Goal: Transaction & Acquisition: Purchase product/service

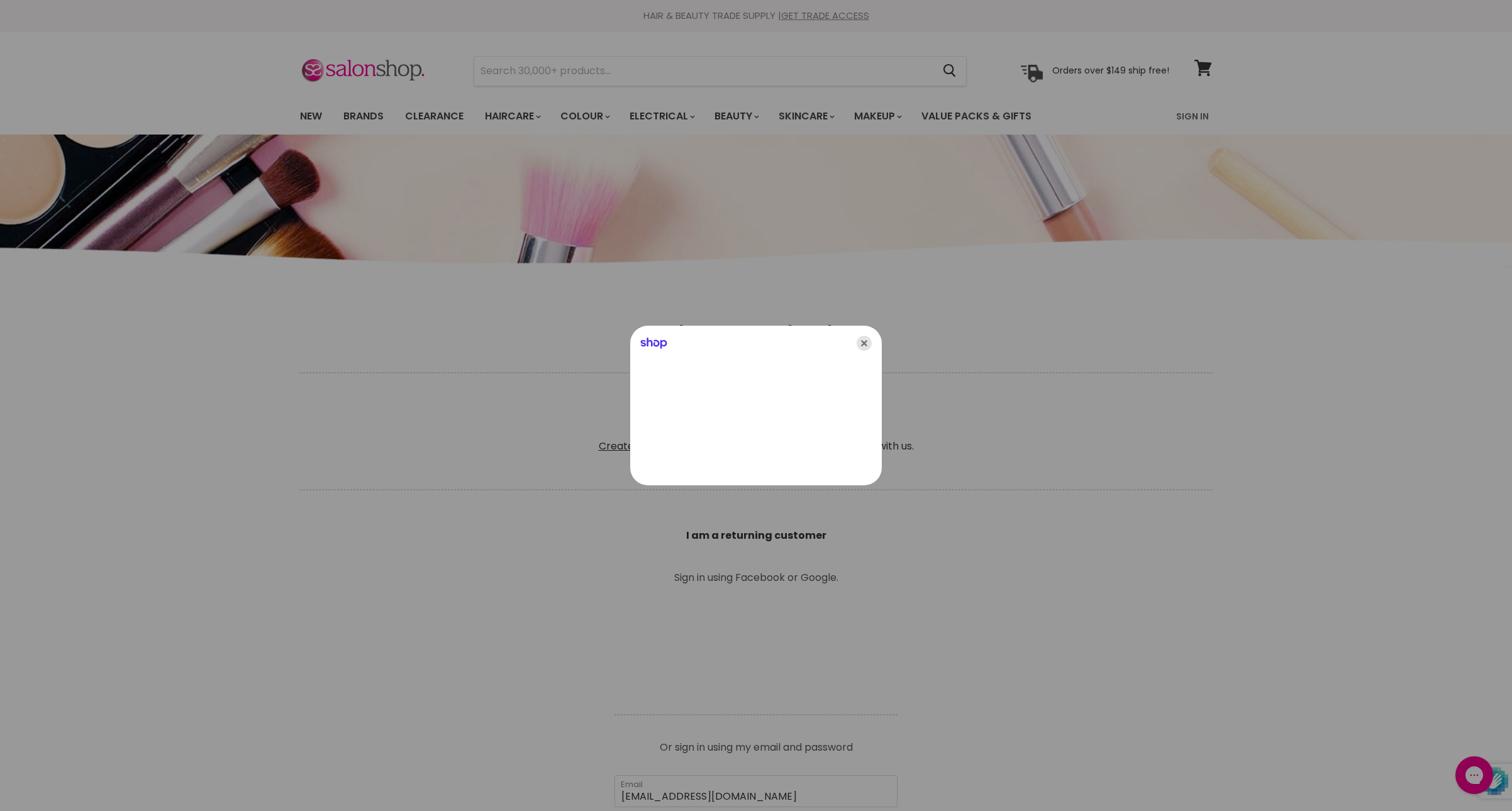
click at [862, 340] on icon "Close" at bounding box center [864, 343] width 15 height 15
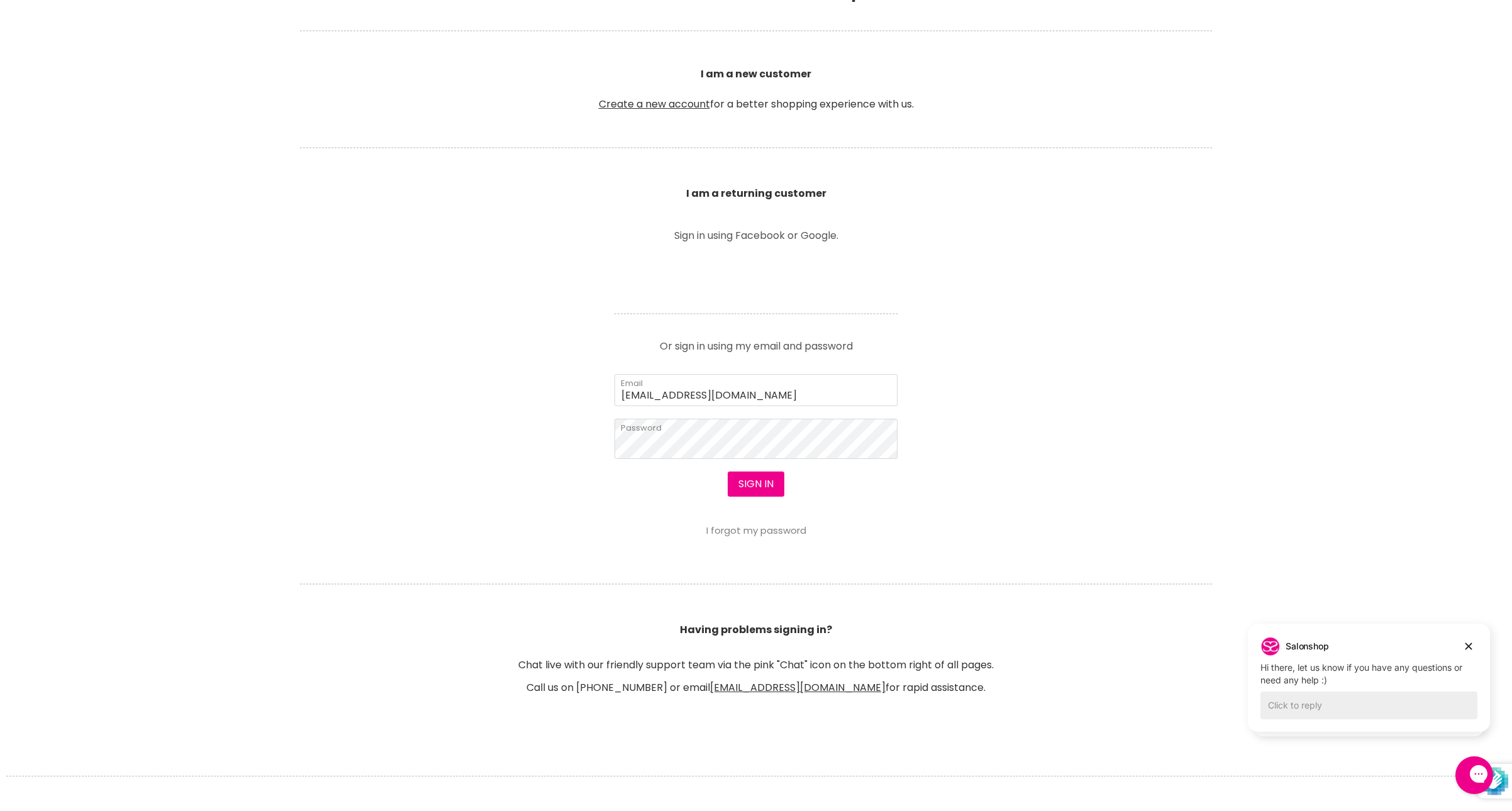
scroll to position [370, 0]
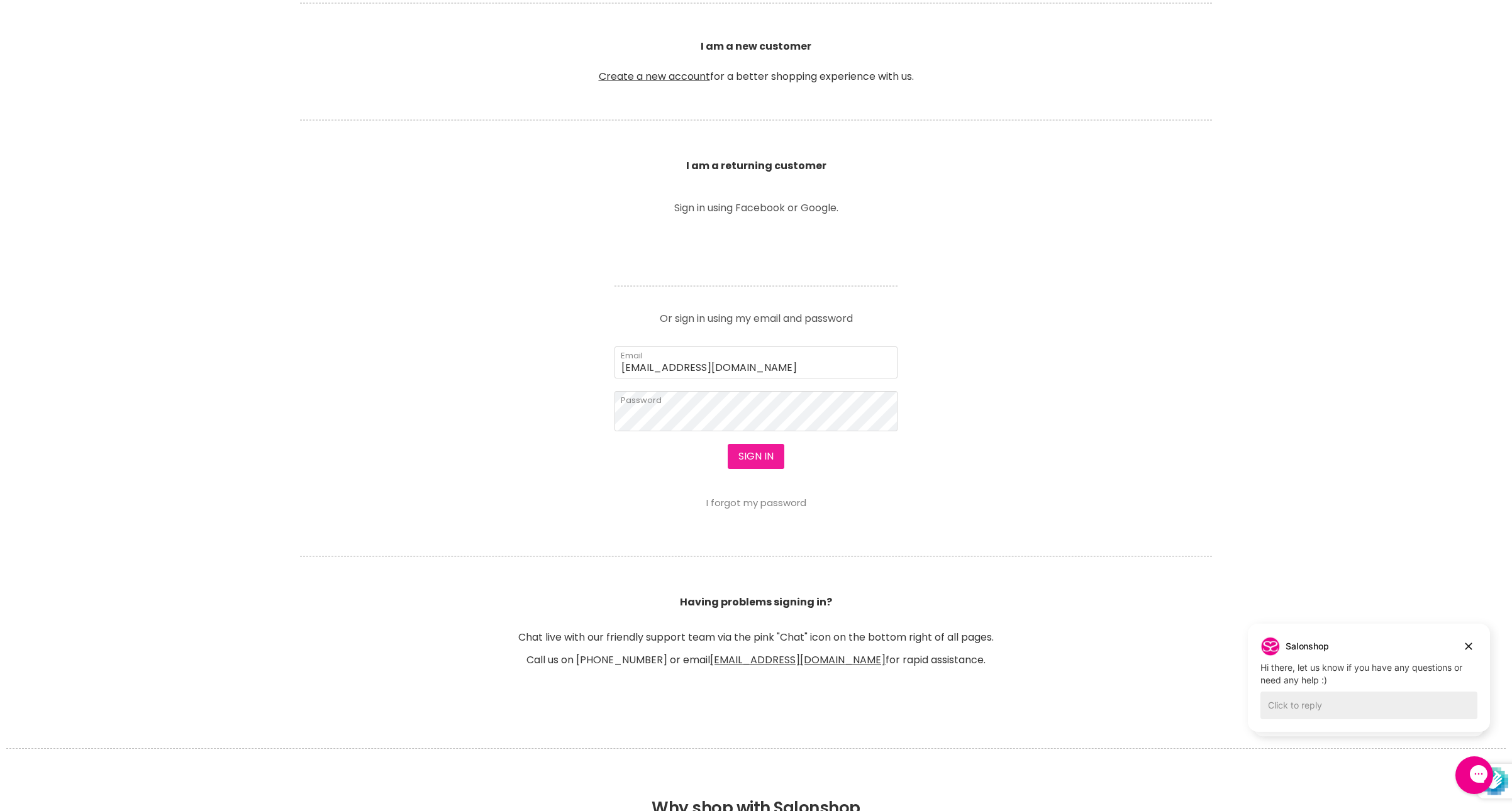
click at [755, 469] on button "Sign in" at bounding box center [756, 456] width 57 height 25
click at [751, 469] on button "Sign in" at bounding box center [756, 456] width 57 height 25
click at [766, 378] on input "Email" at bounding box center [756, 362] width 283 height 32
type input "[EMAIL_ADDRESS][DOMAIN_NAME]"
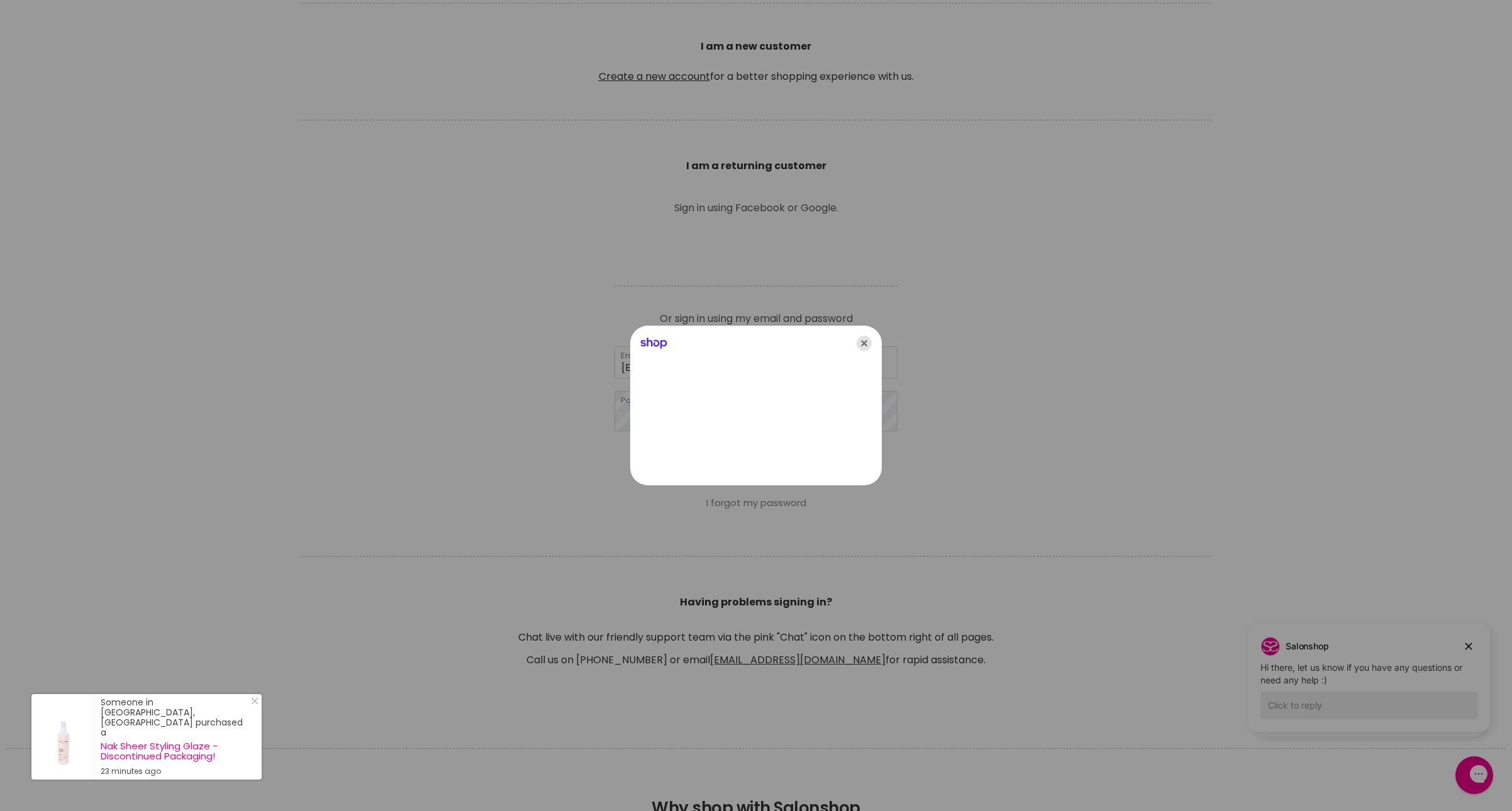
click at [866, 346] on icon "Close" at bounding box center [864, 343] width 15 height 15
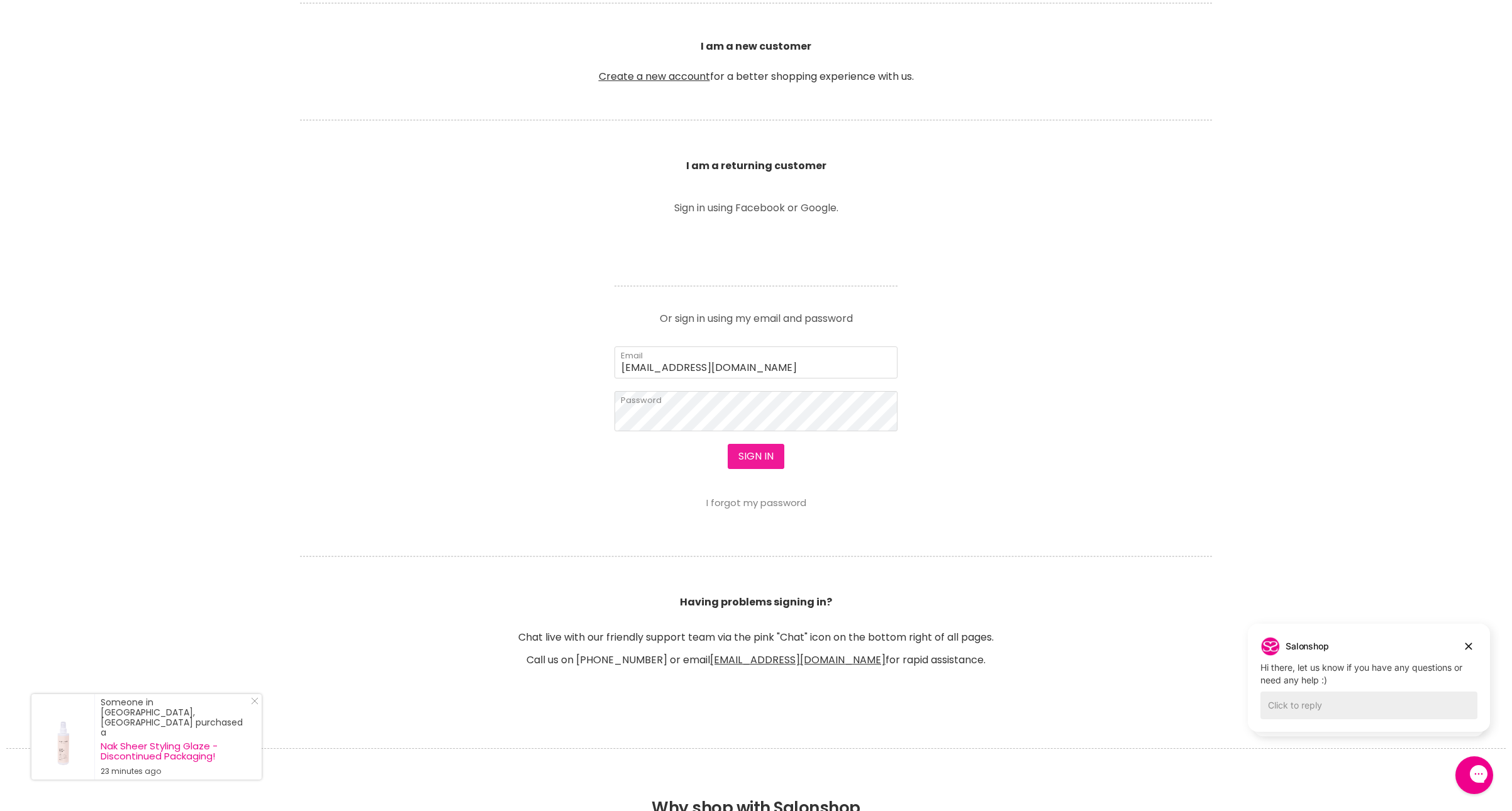
click at [764, 469] on button "Sign in" at bounding box center [756, 456] width 57 height 25
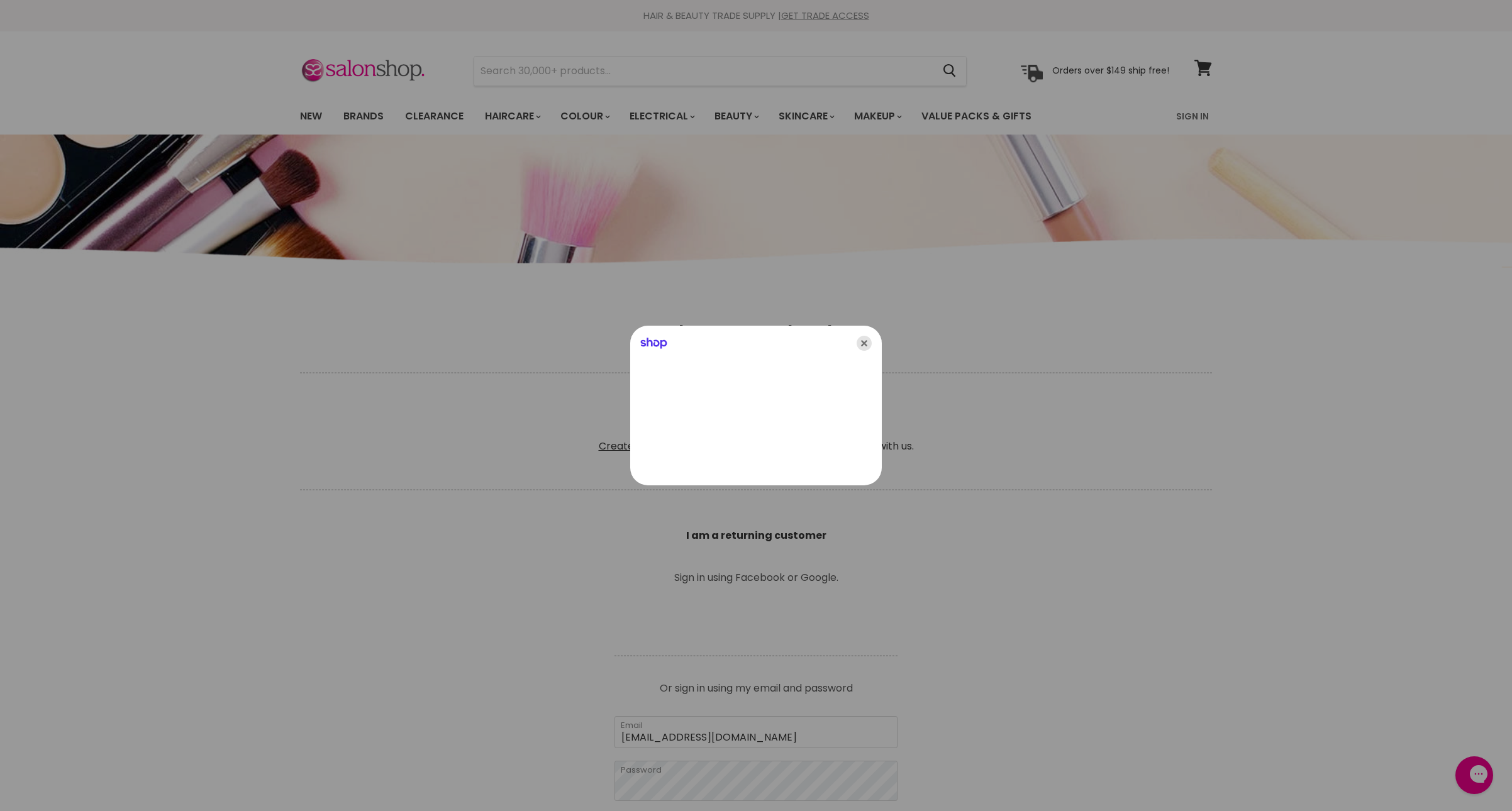
click at [867, 345] on icon "Close" at bounding box center [864, 343] width 15 height 15
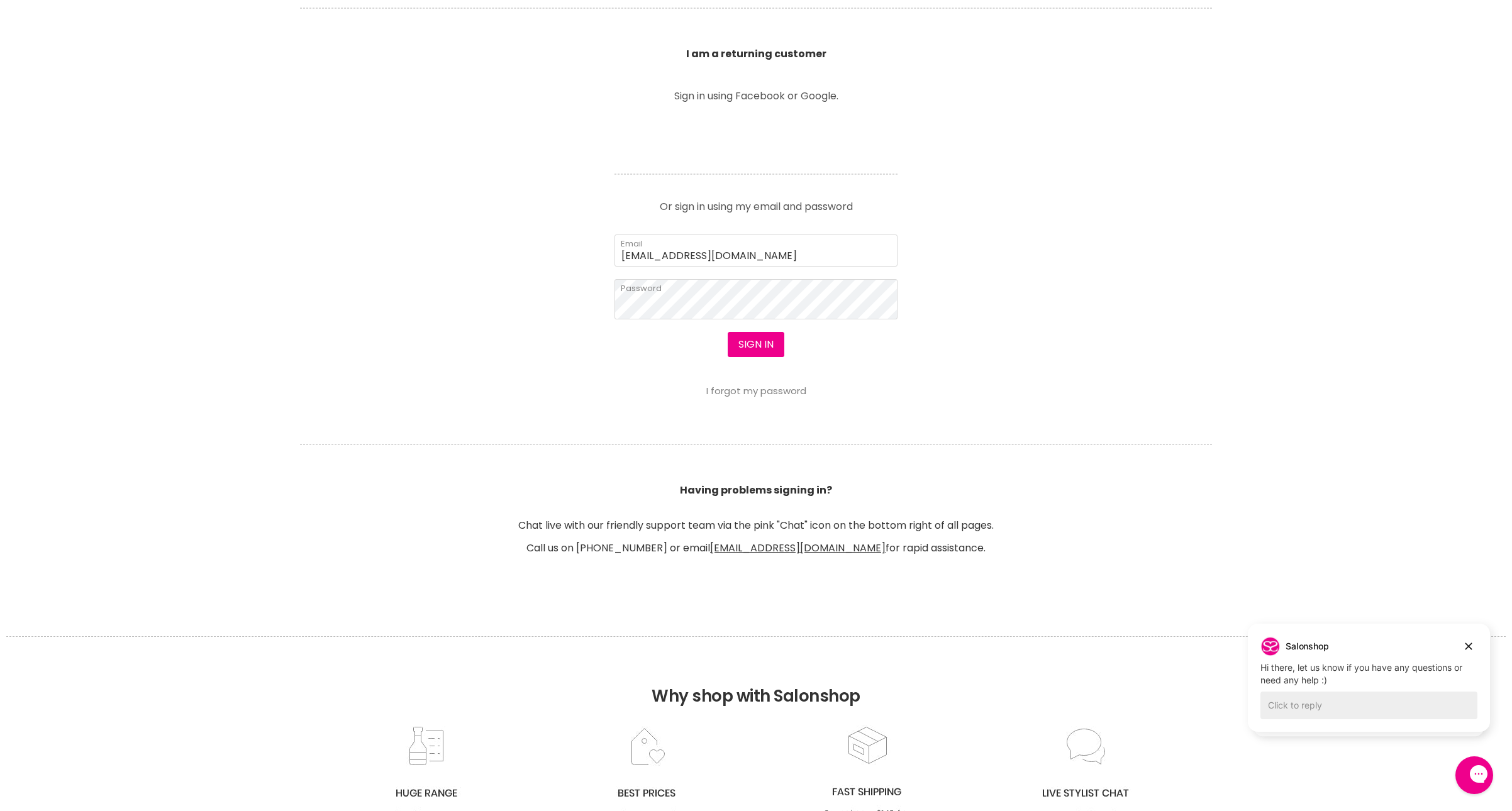
scroll to position [483, 0]
click at [769, 356] on button "Sign in" at bounding box center [756, 343] width 57 height 25
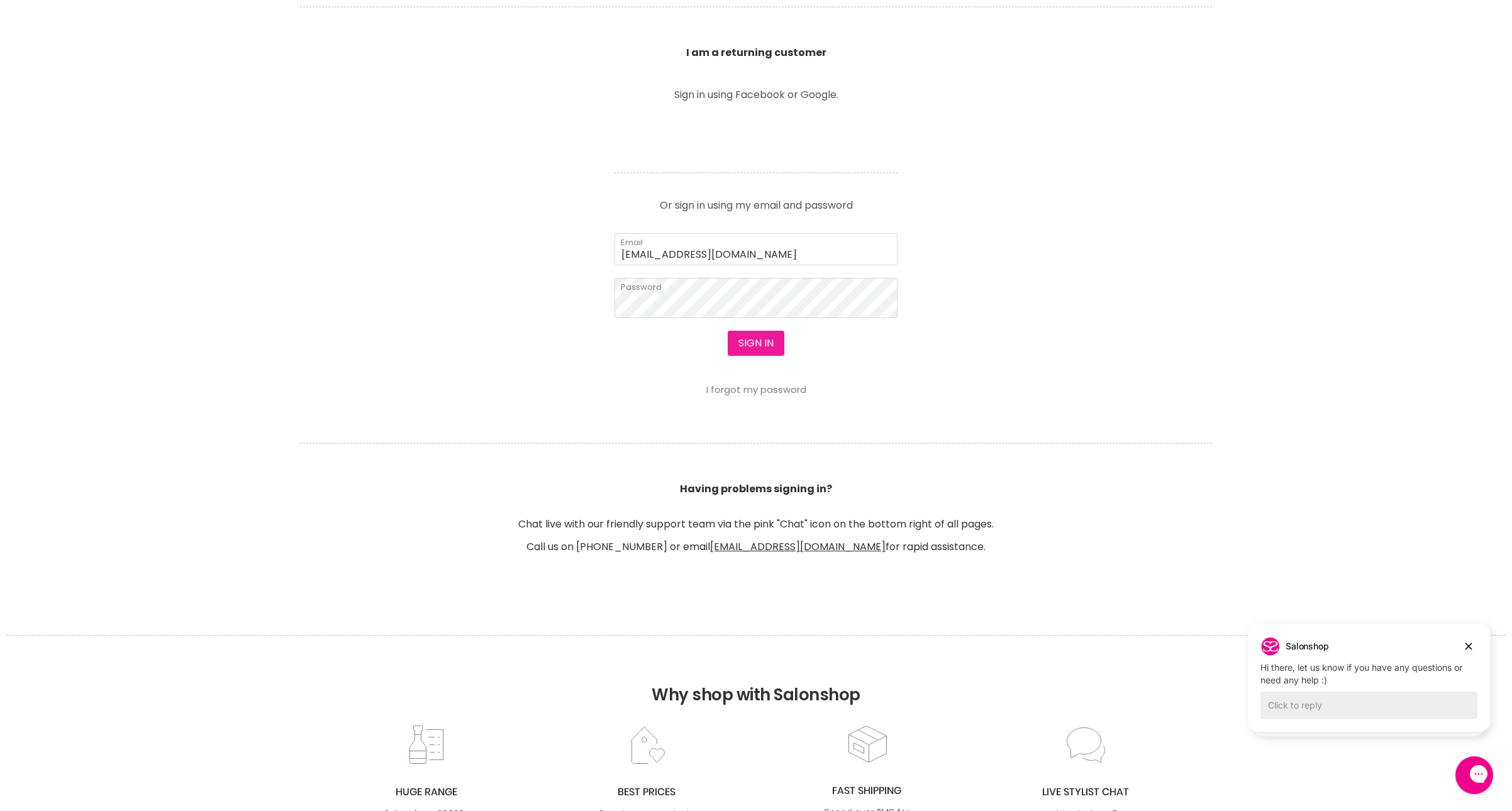
click at [769, 356] on button "Sign in" at bounding box center [756, 343] width 57 height 25
click at [1469, 648] on icon "Dismiss campaign" at bounding box center [1469, 647] width 7 height 7
click at [1470, 638] on icon "Dismiss campaign" at bounding box center [1469, 638] width 7 height 7
click at [761, 356] on button "Sign in" at bounding box center [756, 343] width 57 height 25
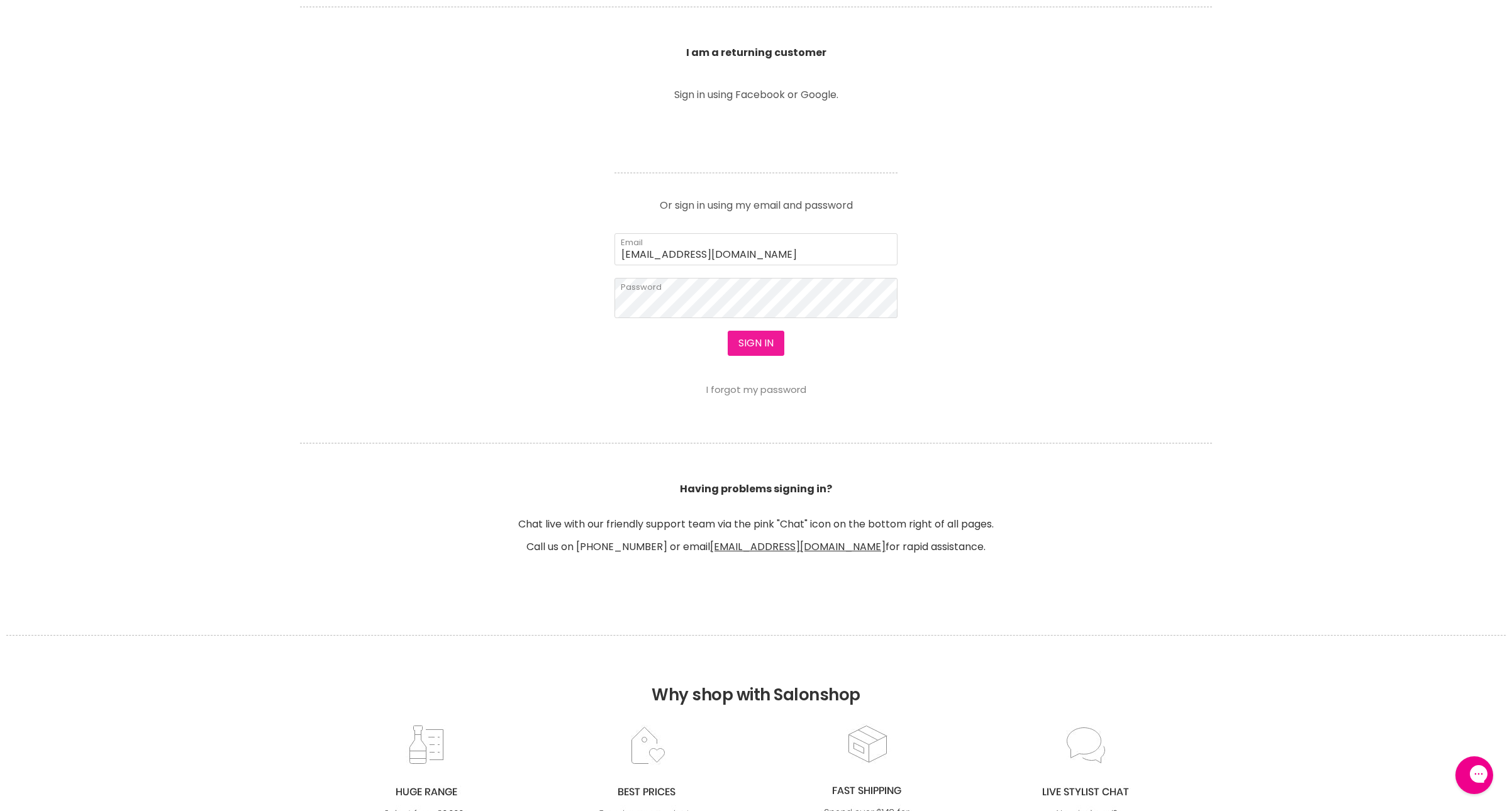
click at [761, 356] on button "Sign in" at bounding box center [756, 343] width 57 height 25
click at [756, 356] on button "Sign in" at bounding box center [756, 343] width 57 height 25
click at [767, 372] on form "aveenosummer@gmail.com Email Password Sign in I forgot my password" at bounding box center [756, 314] width 283 height 161
click at [748, 356] on button "Sign in" at bounding box center [756, 343] width 57 height 25
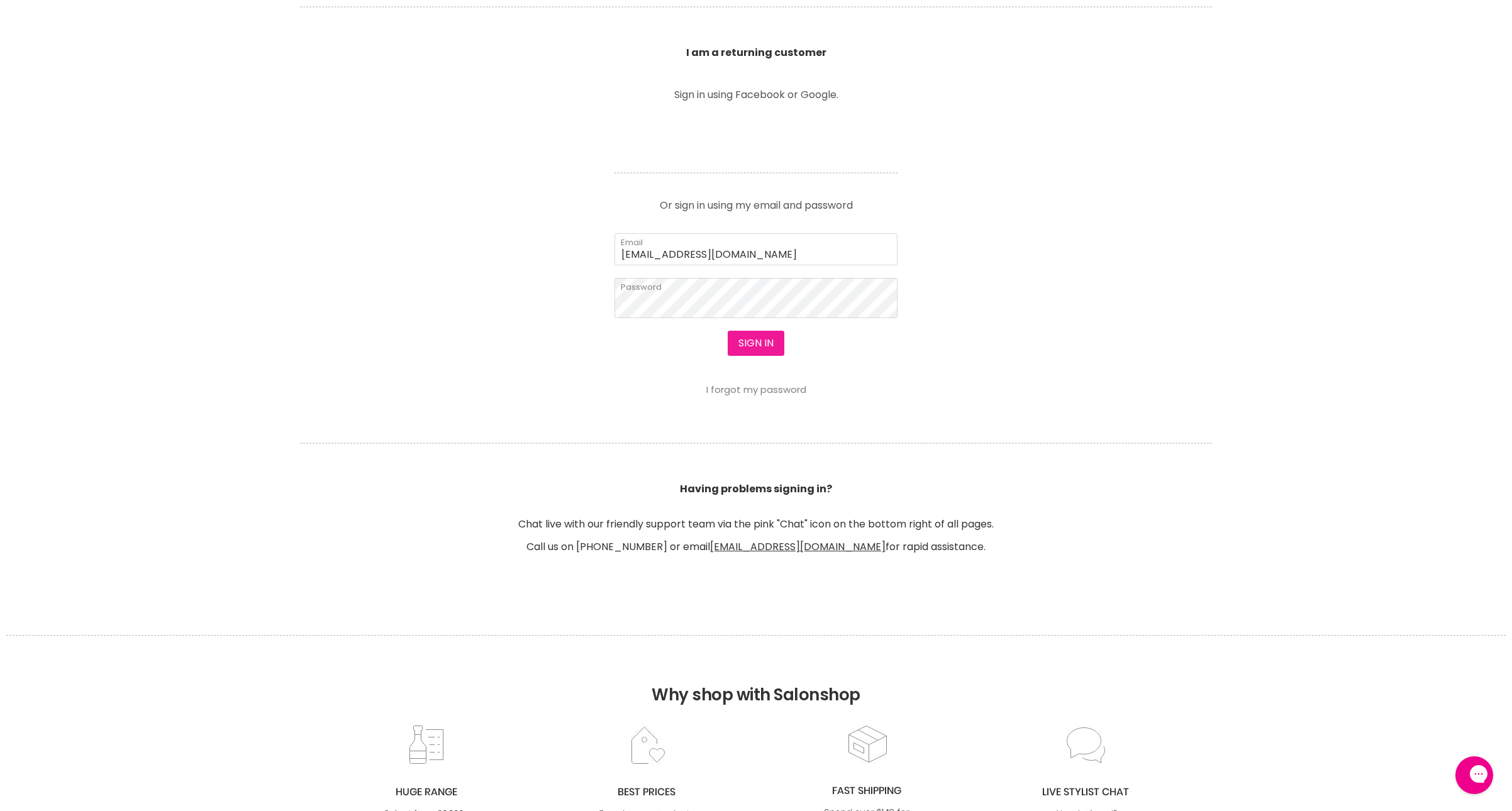
click at [748, 356] on button "Sign in" at bounding box center [756, 343] width 57 height 25
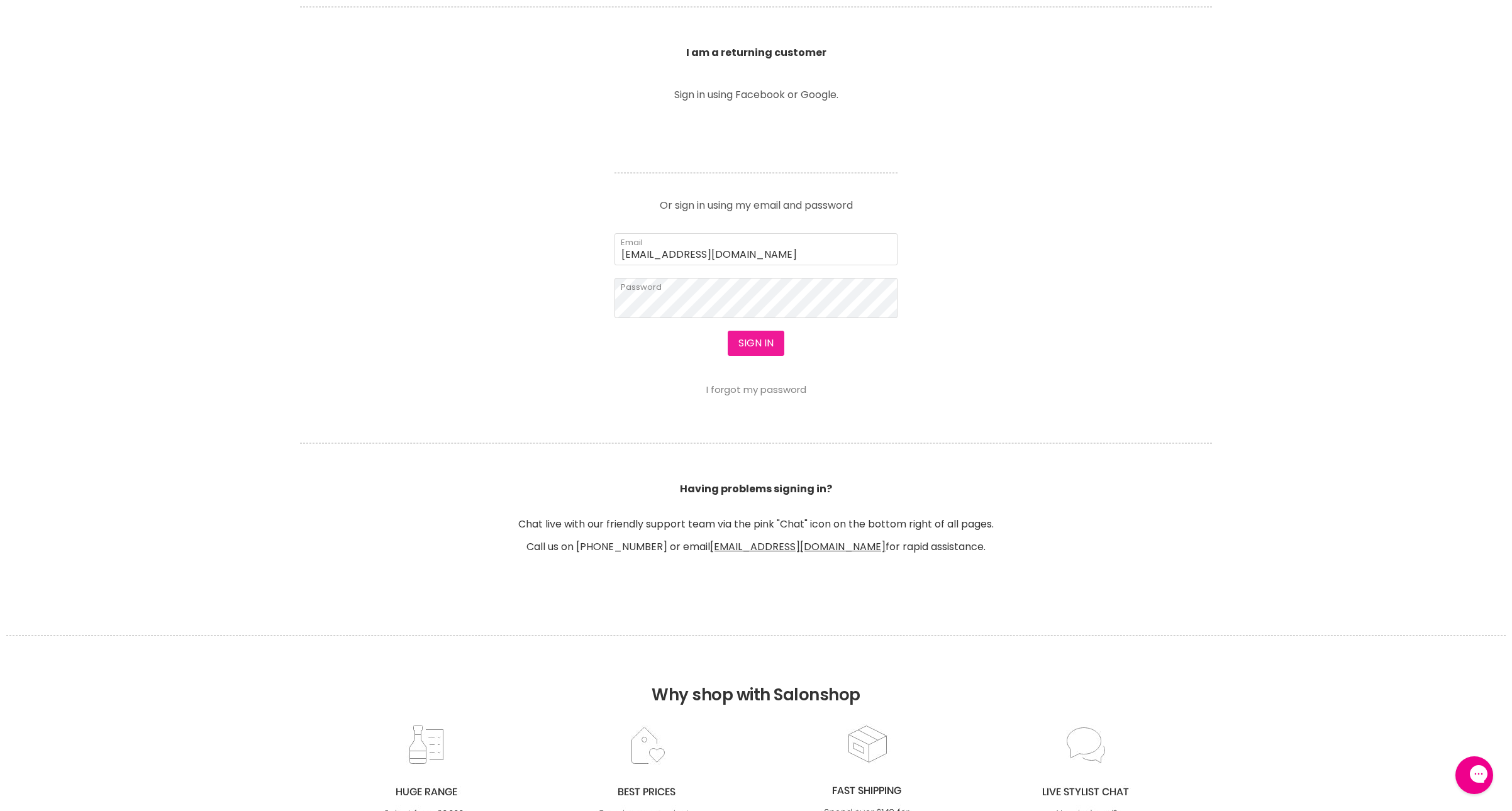
click at [748, 356] on button "Sign in" at bounding box center [756, 343] width 57 height 25
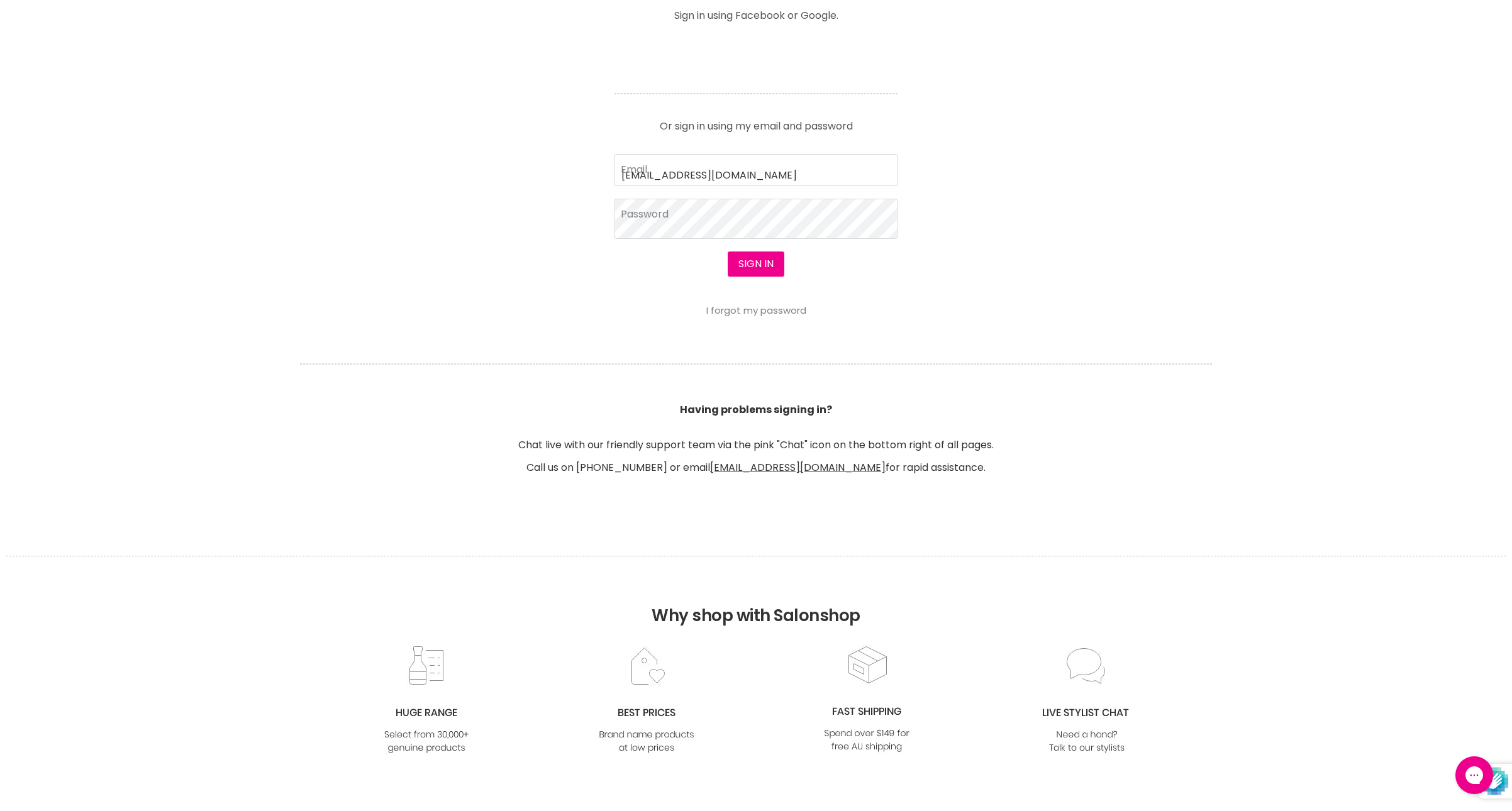
type input "[EMAIL_ADDRESS][DOMAIN_NAME]"
click at [765, 308] on div at bounding box center [756, 405] width 1512 height 811
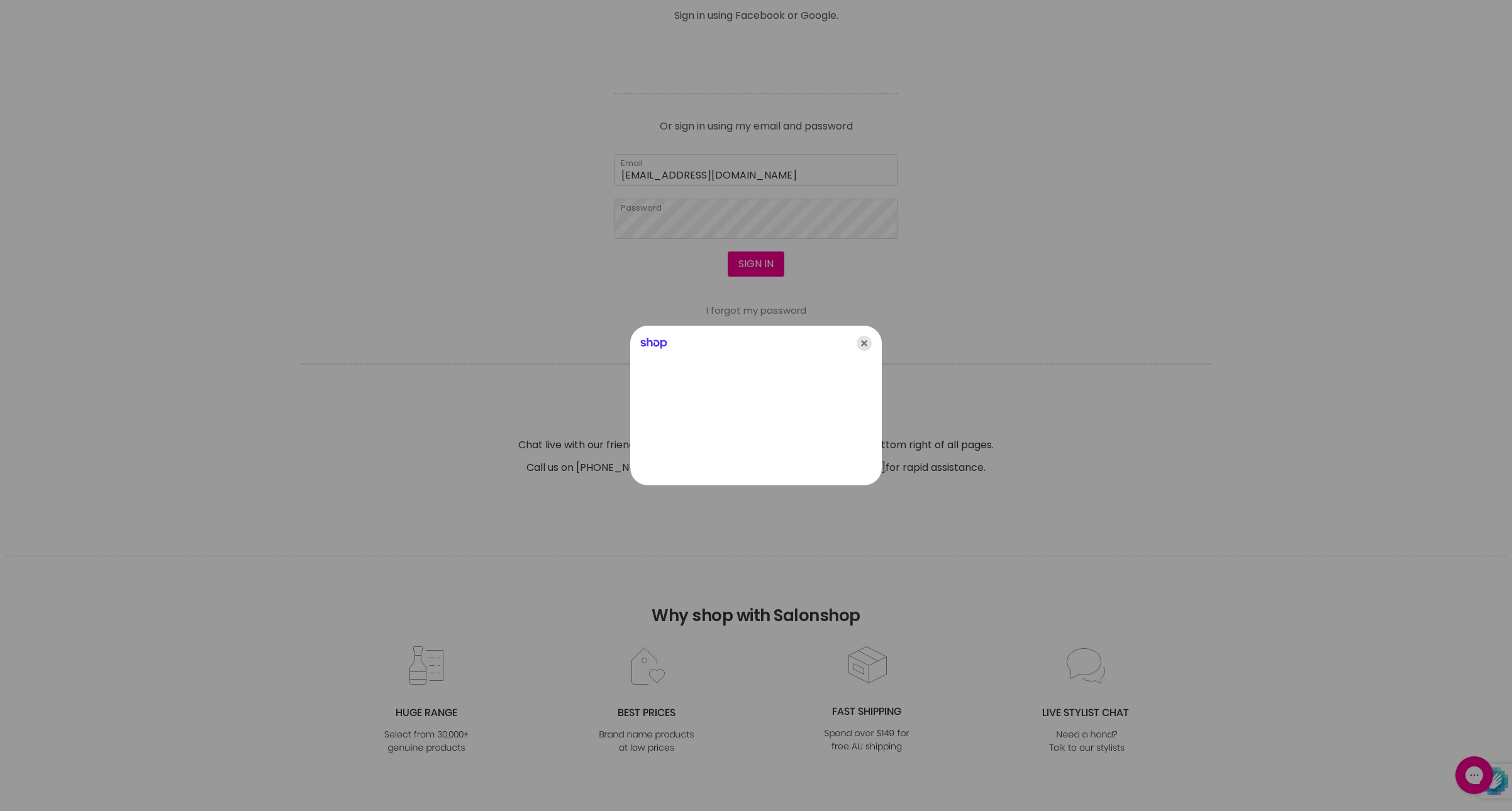
click at [862, 338] on icon "Close" at bounding box center [864, 343] width 15 height 15
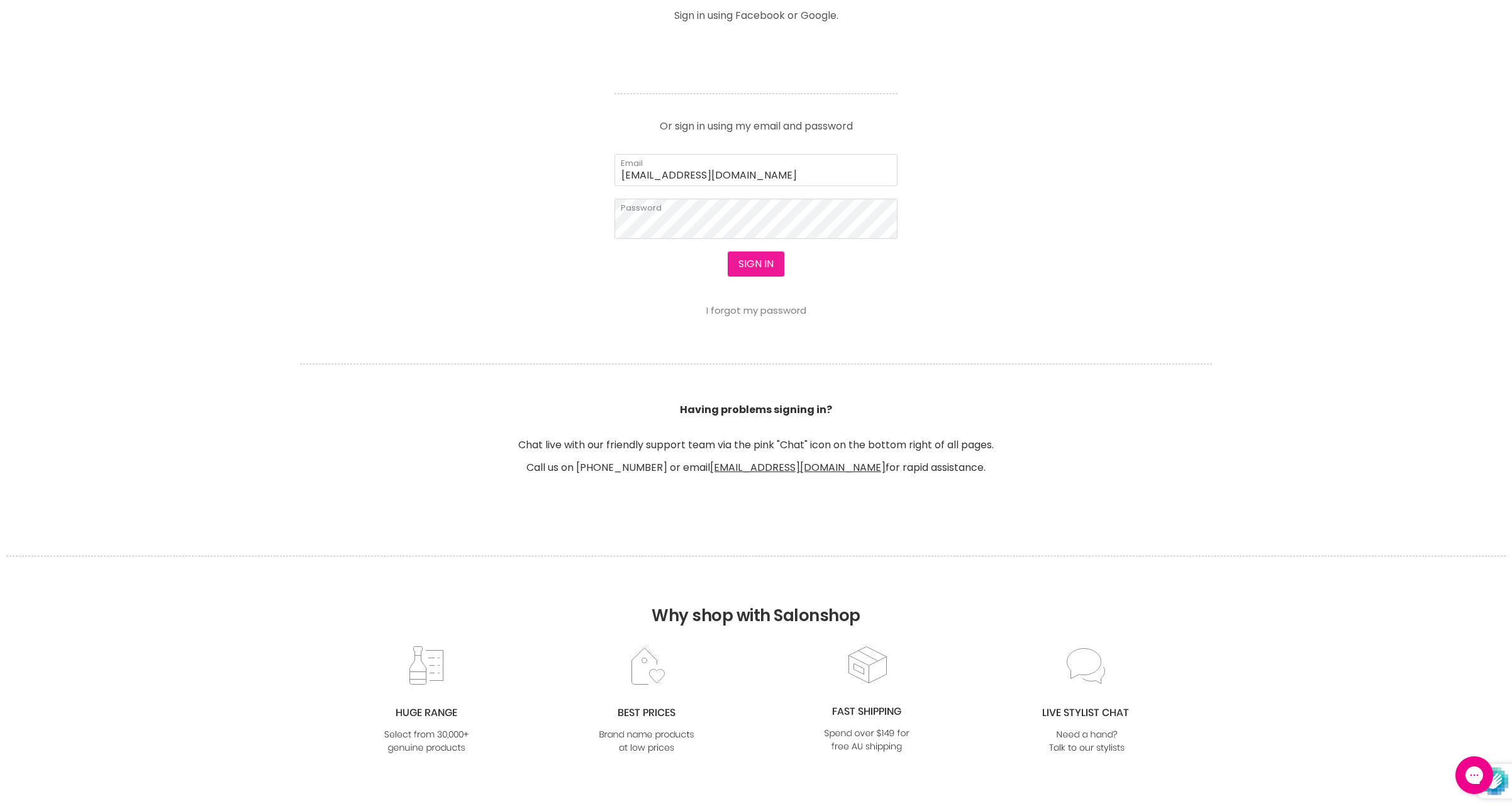
click at [743, 277] on button "Sign in" at bounding box center [756, 264] width 57 height 25
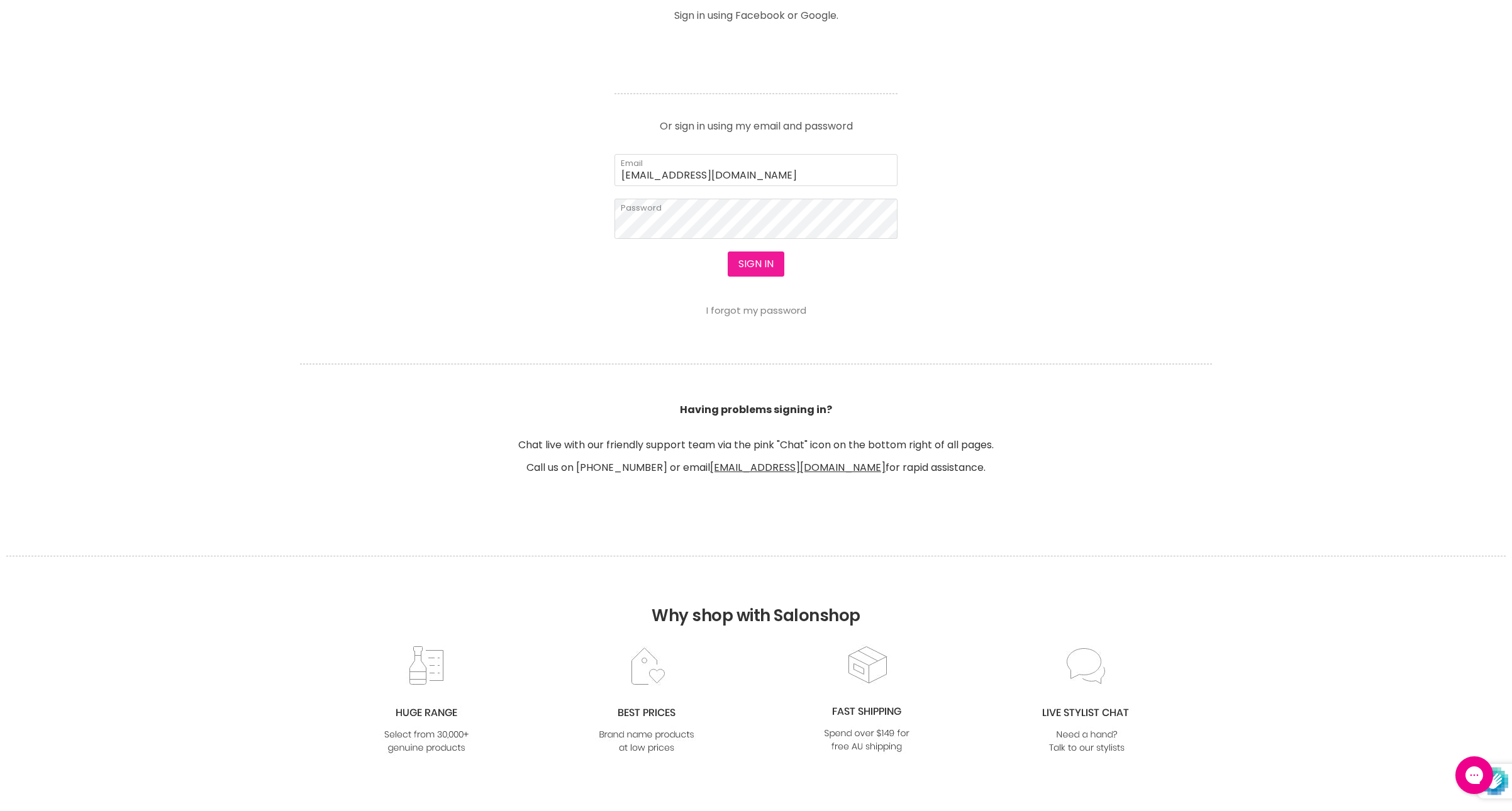
click at [743, 277] on button "Sign in" at bounding box center [756, 264] width 57 height 25
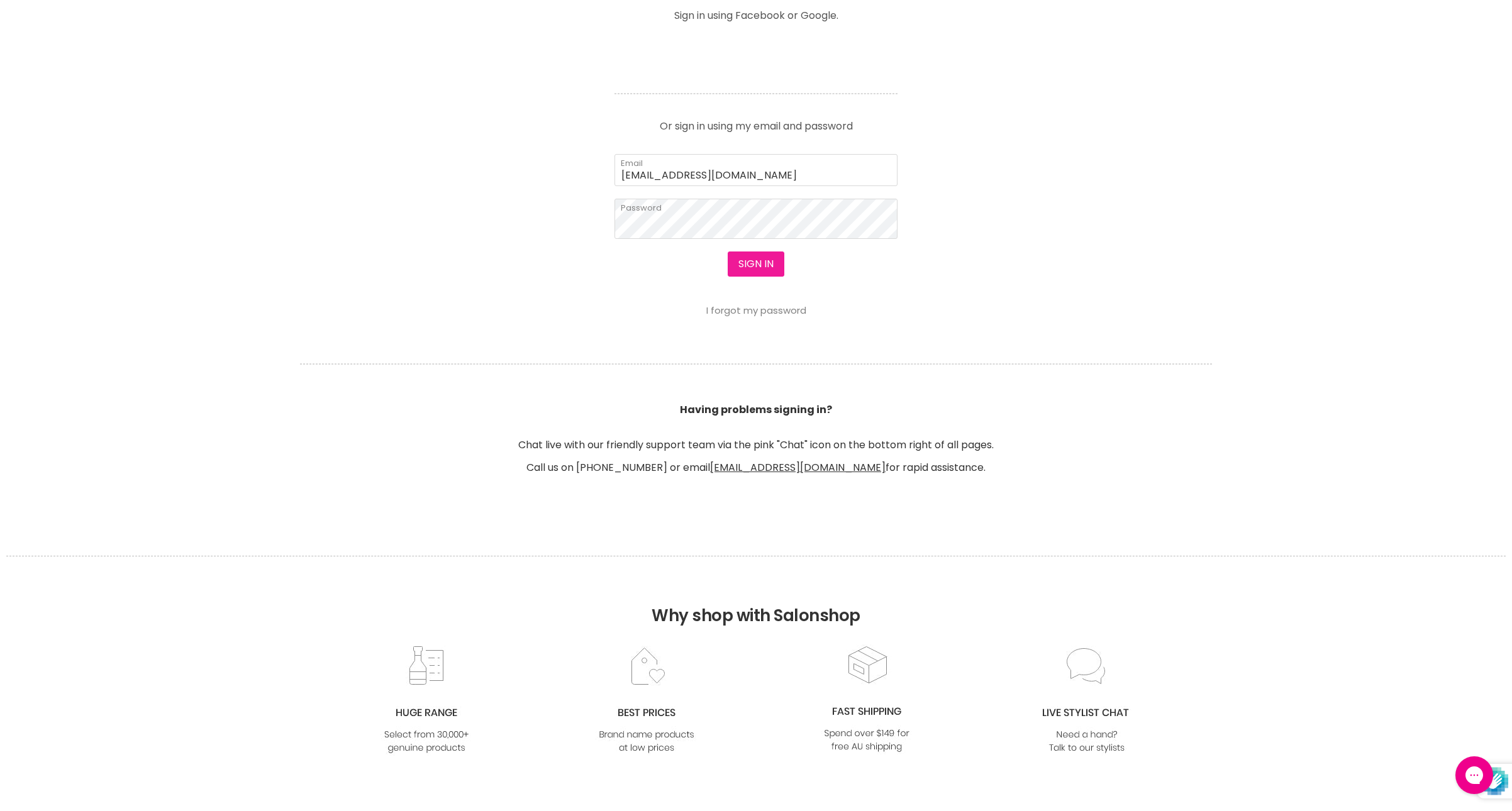
click at [743, 277] on button "Sign in" at bounding box center [756, 264] width 57 height 25
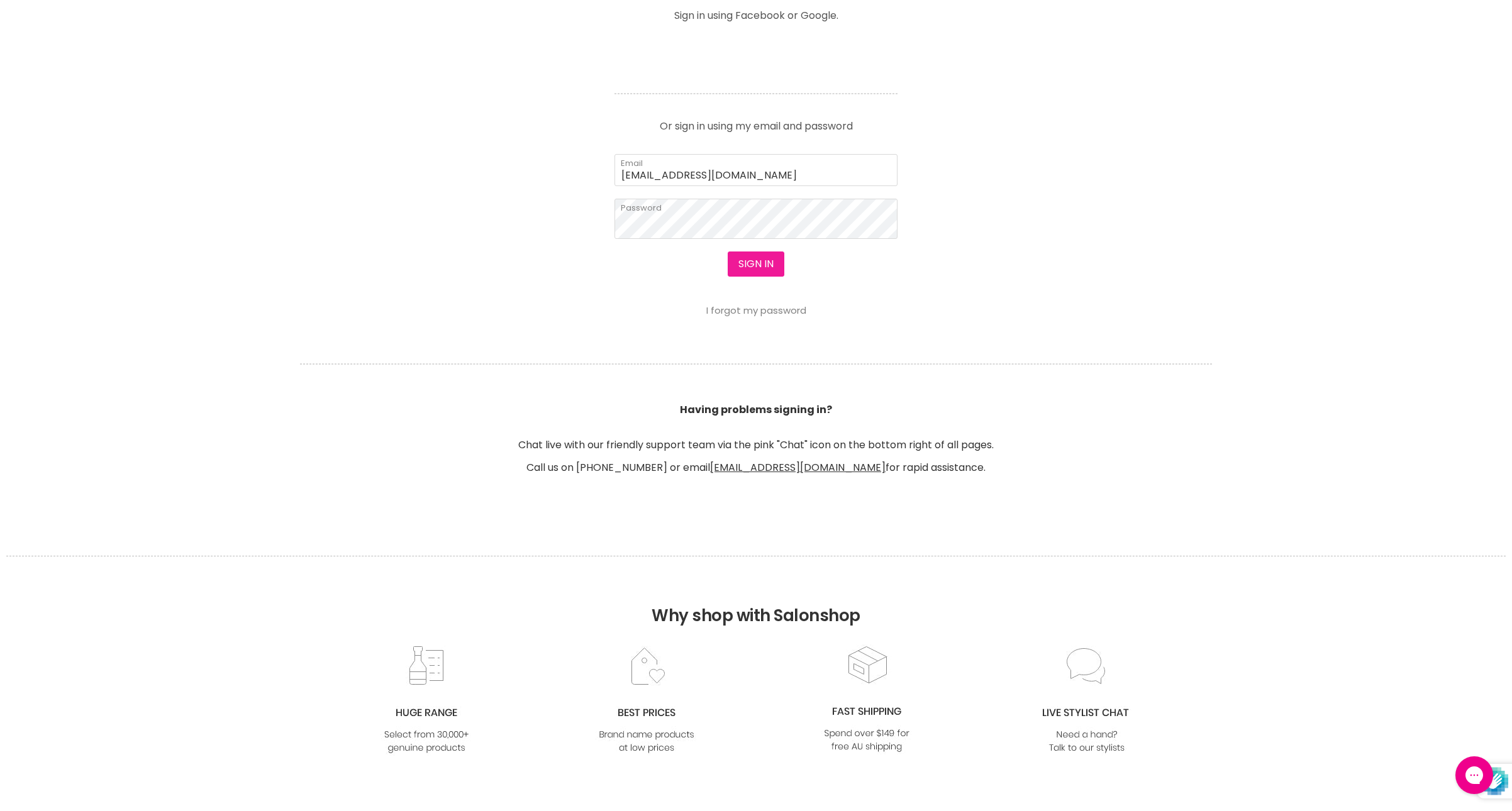
click at [743, 277] on button "Sign in" at bounding box center [756, 264] width 57 height 25
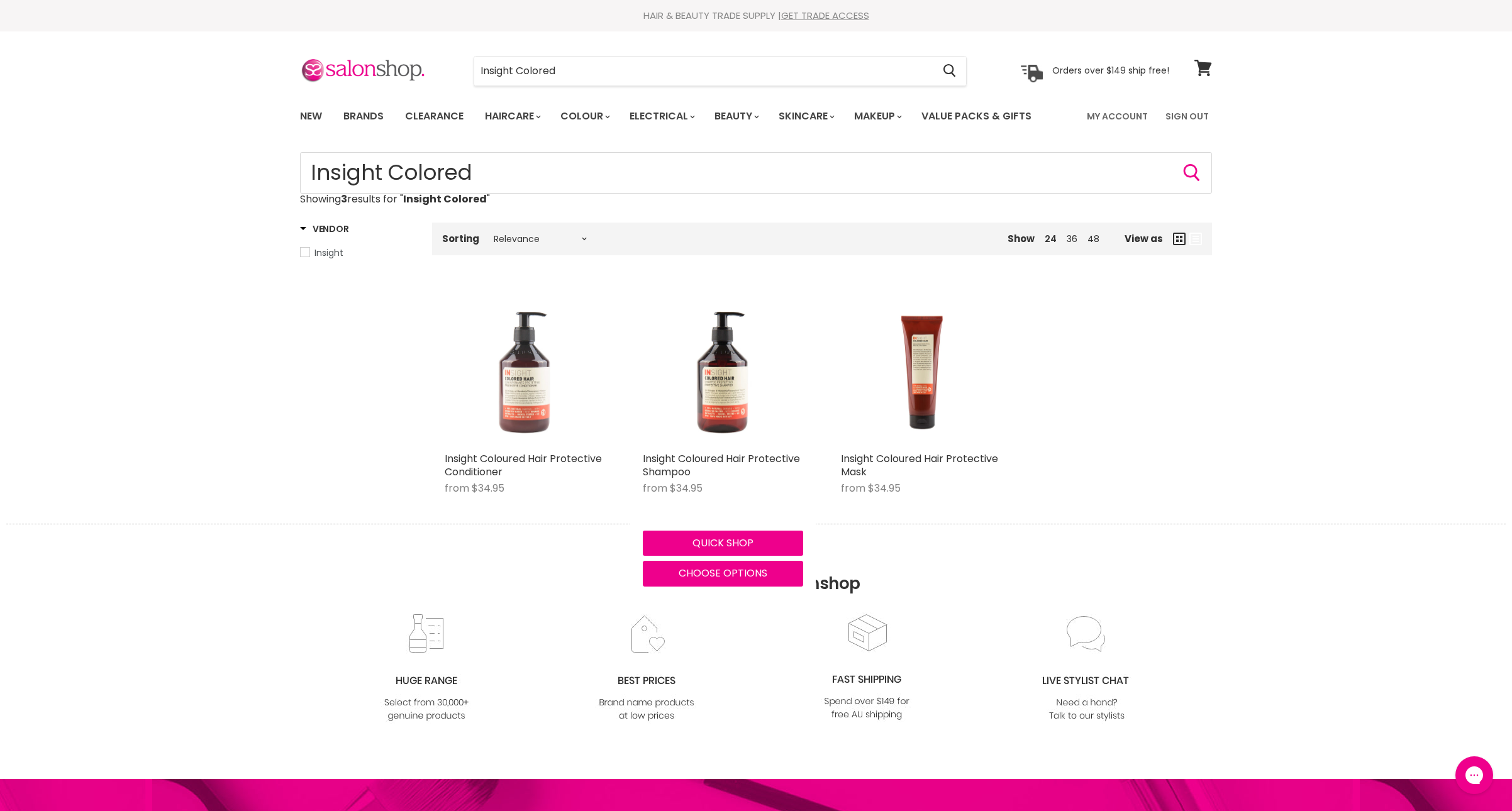
click at [557, 445] on img "Main content" at bounding box center [525, 365] width 160 height 158
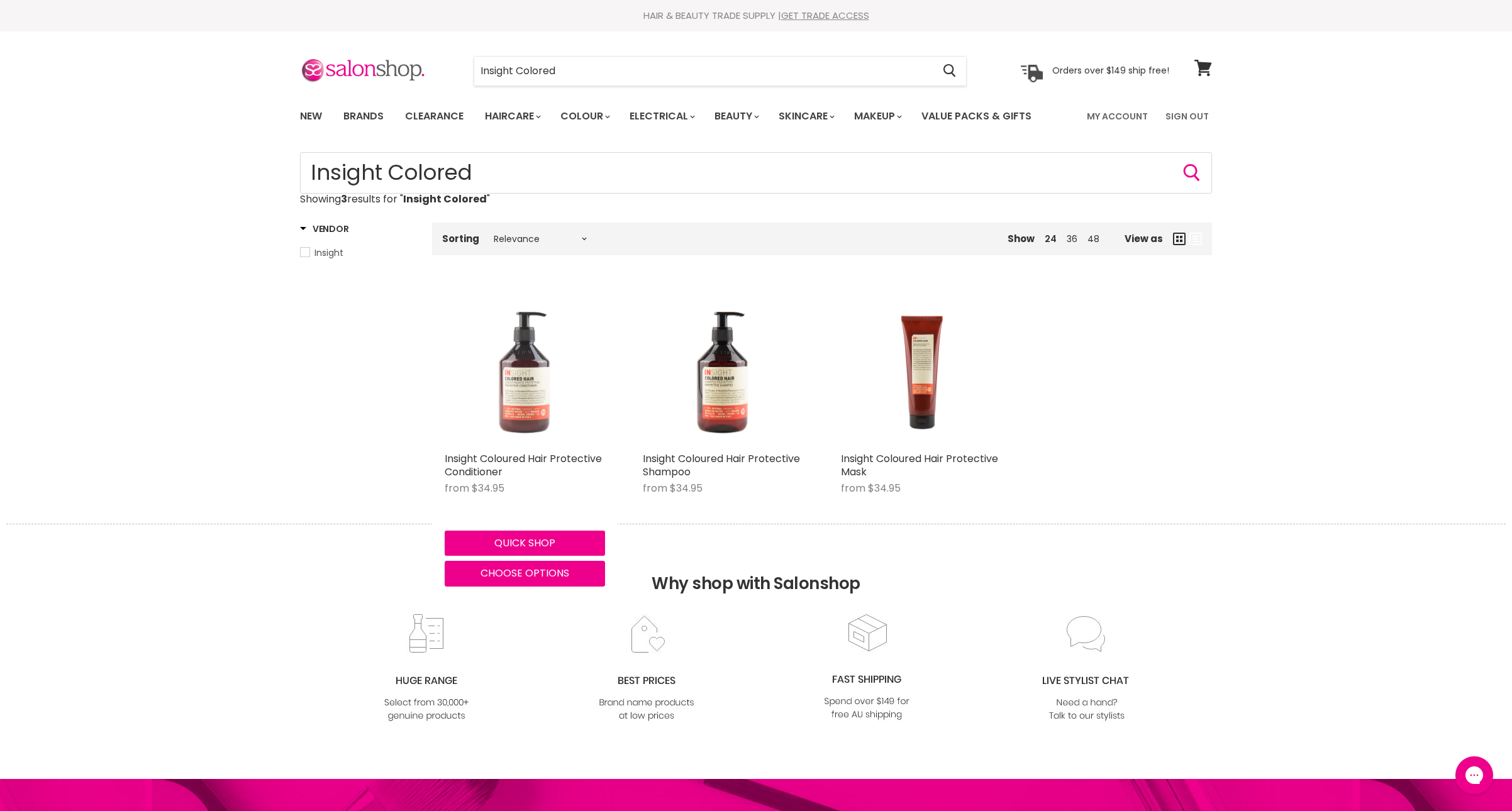
click at [557, 445] on img "Main content" at bounding box center [525, 365] width 160 height 158
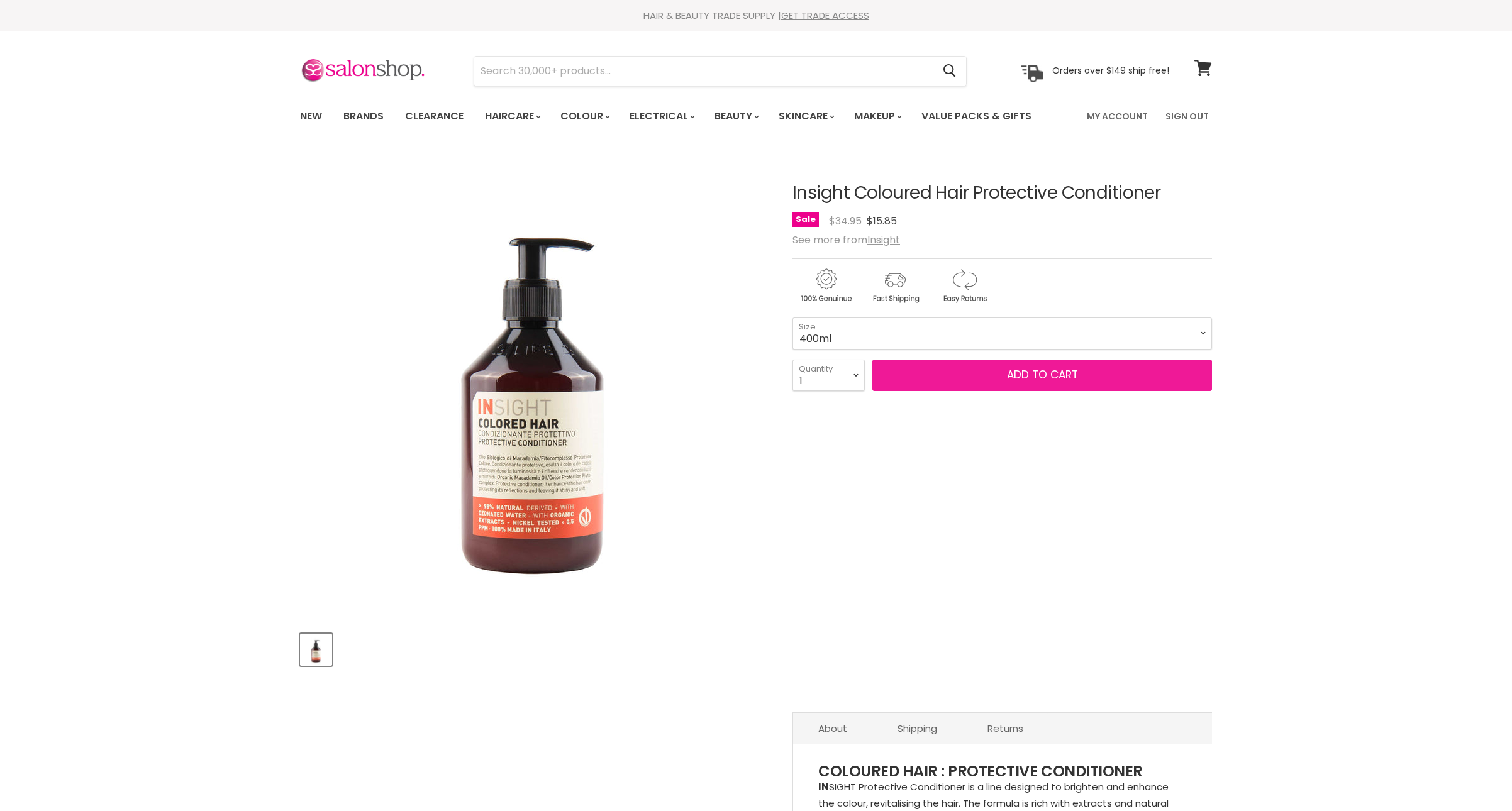
click at [1019, 382] on span "Add to cart" at bounding box center [1042, 375] width 71 height 15
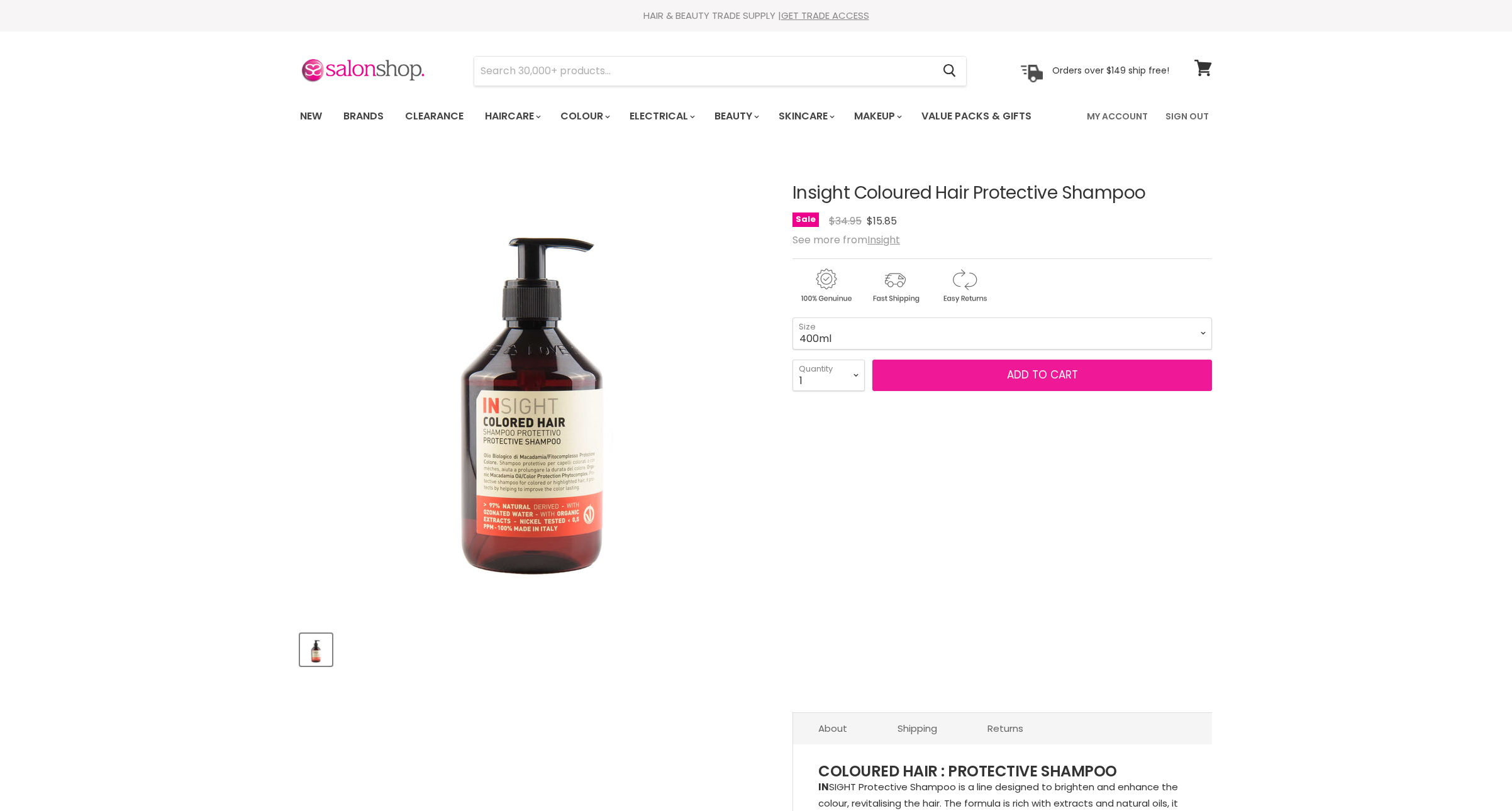
click at [1085, 391] on button "Add to cart" at bounding box center [1042, 376] width 340 height 32
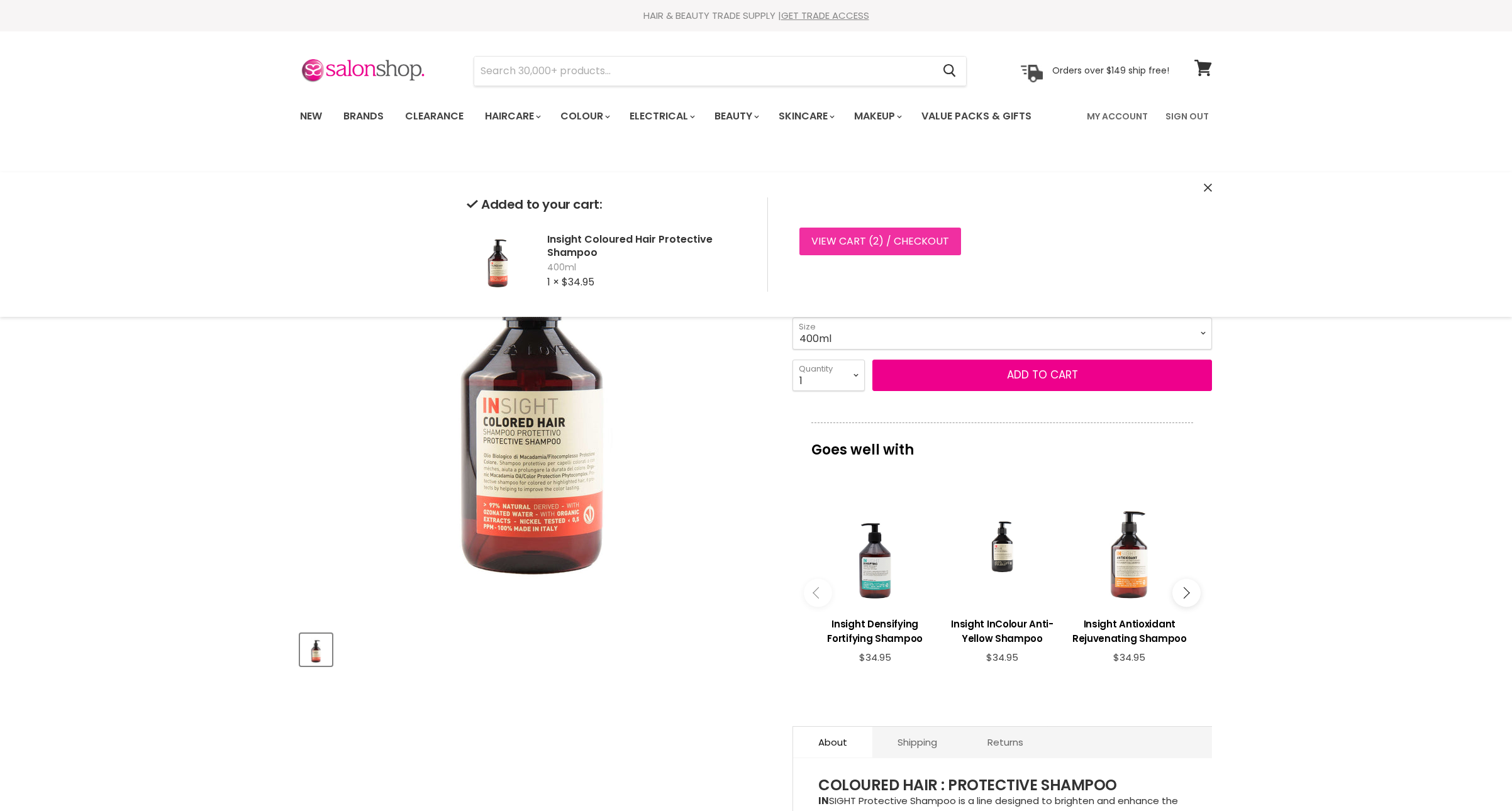
click at [948, 254] on link "View cart ( 2 ) / Checkout" at bounding box center [880, 241] width 161 height 28
